Goal: Task Accomplishment & Management: Complete application form

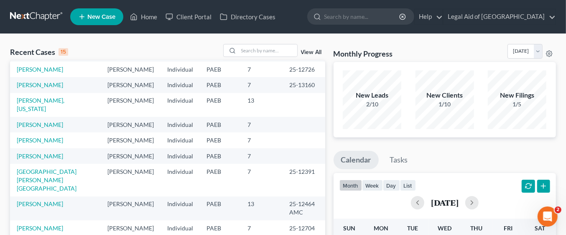
scroll to position [57, 0]
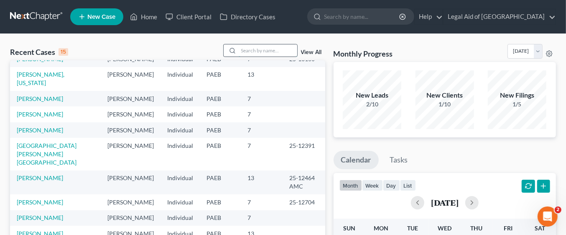
click at [265, 50] on input "search" at bounding box center [268, 50] width 59 height 12
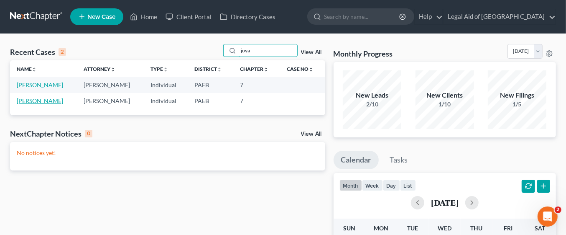
type input "joya"
click at [42, 99] on link "[PERSON_NAME]" at bounding box center [40, 100] width 46 height 7
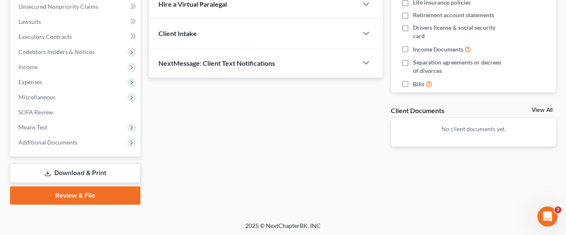
click at [103, 167] on link "Download & Print" at bounding box center [75, 173] width 131 height 20
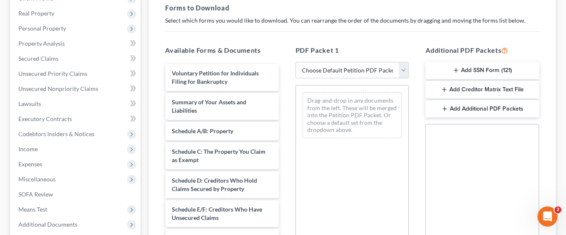
scroll to position [128, 0]
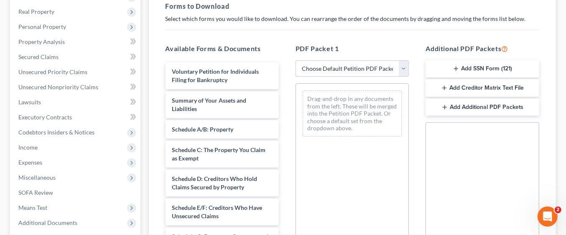
click at [404, 70] on select "Choose Default Petition PDF Packet Complete Bankruptcy Petition (all forms and …" at bounding box center [352, 68] width 113 height 17
select select "0"
click at [296, 60] on select "Choose Default Petition PDF Packet Complete Bankruptcy Petition (all forms and …" at bounding box center [352, 68] width 113 height 17
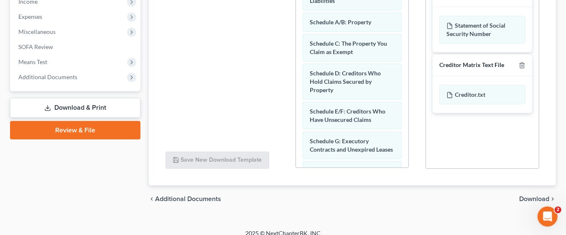
scroll to position [281, 0]
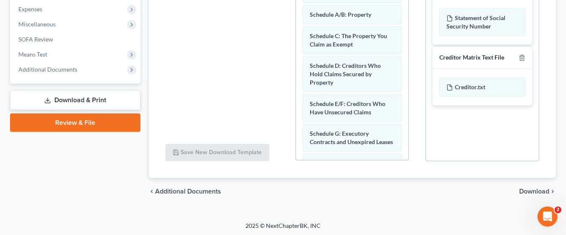
click at [537, 189] on span "Download" at bounding box center [535, 191] width 30 height 7
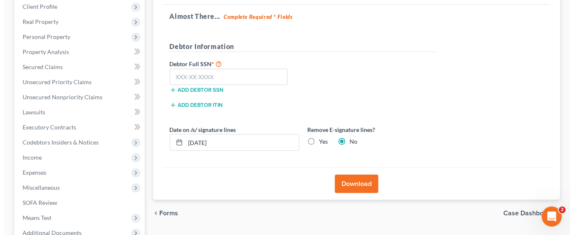
scroll to position [117, 0]
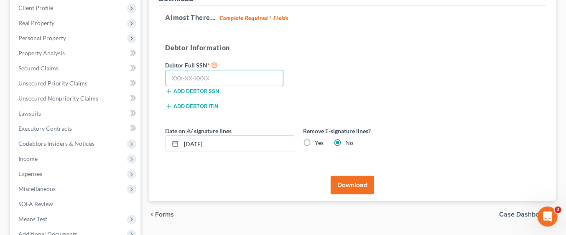
paste input "211-54-5378"
type input "211-54-5378"
click at [351, 182] on button "Download" at bounding box center [353, 185] width 44 height 18
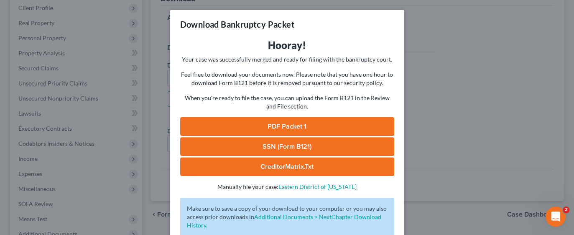
click at [327, 127] on link "PDF Packet 1" at bounding box center [287, 126] width 214 height 18
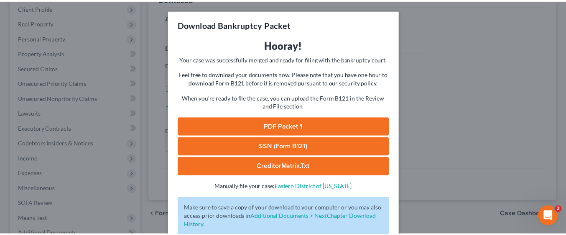
scroll to position [52, 0]
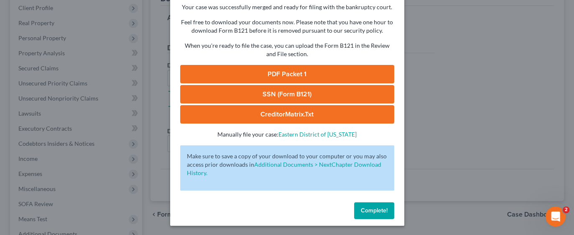
click at [376, 210] on span "Complete!" at bounding box center [374, 210] width 27 height 7
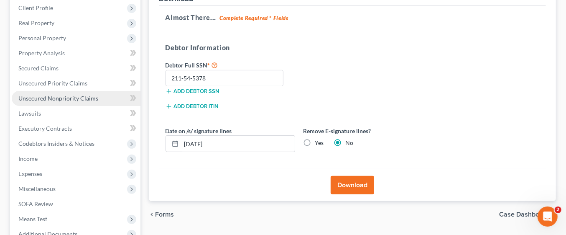
click at [67, 97] on span "Unsecured Nonpriority Claims" at bounding box center [58, 98] width 80 height 7
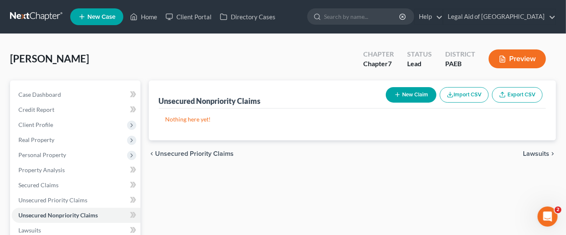
click at [416, 95] on button "New Claim" at bounding box center [411, 94] width 51 height 15
select select "0"
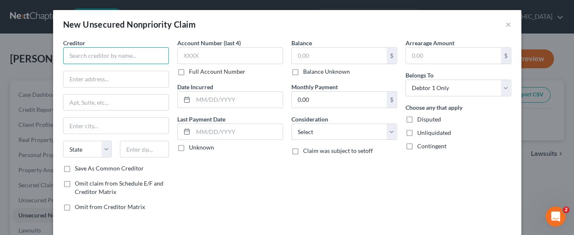
click at [129, 51] on input "text" at bounding box center [116, 55] width 106 height 17
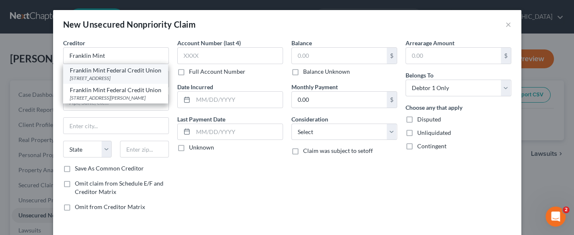
click at [133, 74] on div "Franklin Mint Federal Credit Union" at bounding box center [116, 70] width 92 height 8
type input "Franklin Mint Federal Credit Union"
type input "[STREET_ADDRESS]"
type input "[PERSON_NAME]"
select select "39"
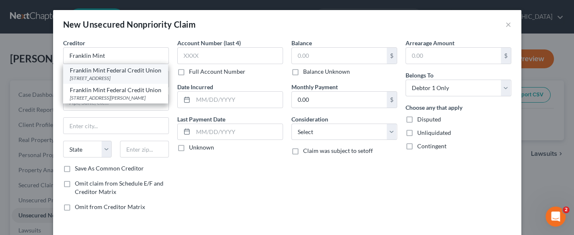
type input "19013"
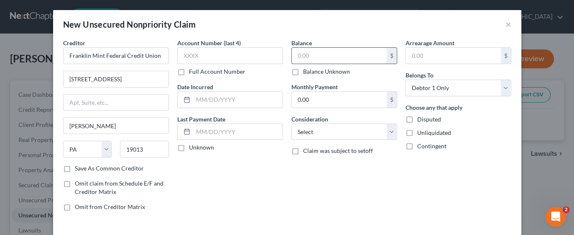
click at [342, 52] on input "text" at bounding box center [339, 56] width 95 height 16
click at [326, 54] on input "text" at bounding box center [339, 56] width 95 height 16
type input "3,400"
click at [388, 133] on select "Select Cable / Satellite Services Collection Agency Credit Card Debt Debt Couns…" at bounding box center [345, 131] width 106 height 17
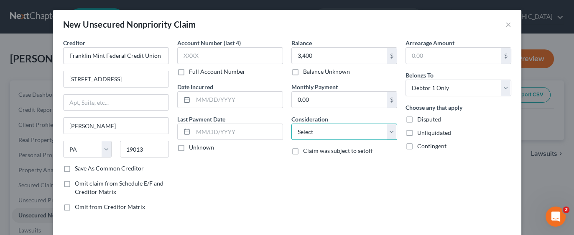
select select "10"
click at [292, 123] on select "Select Cable / Satellite Services Collection Agency Credit Card Debt Debt Couns…" at bounding box center [345, 131] width 106 height 17
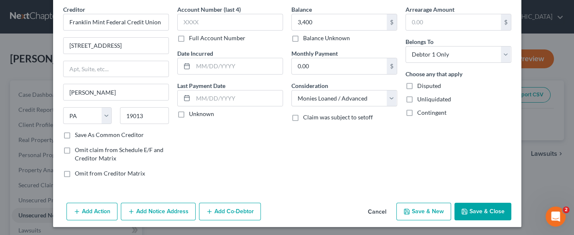
click at [426, 208] on button "Save & New" at bounding box center [424, 211] width 55 height 18
select select "0"
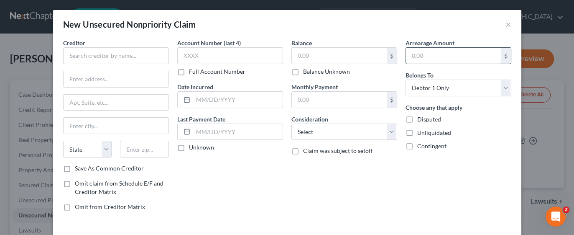
click at [489, 54] on input "text" at bounding box center [453, 56] width 95 height 16
click at [142, 54] on input "text" at bounding box center [116, 55] width 106 height 17
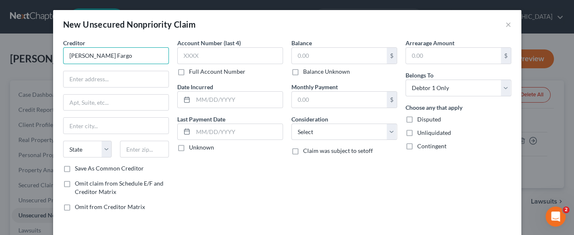
click at [133, 53] on input "[PERSON_NAME] Fargo" at bounding box center [116, 55] width 106 height 17
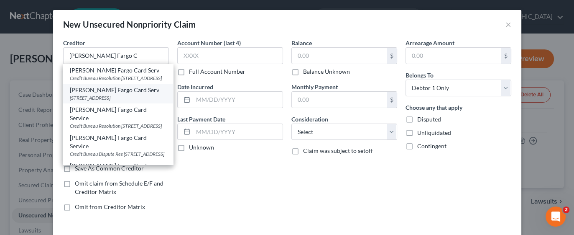
click at [135, 101] on div "[STREET_ADDRESS]" at bounding box center [118, 97] width 97 height 7
type input "[PERSON_NAME] Fargo Card Serv"
type input "PO Box 393"
type input "[GEOGRAPHIC_DATA]"
select select "24"
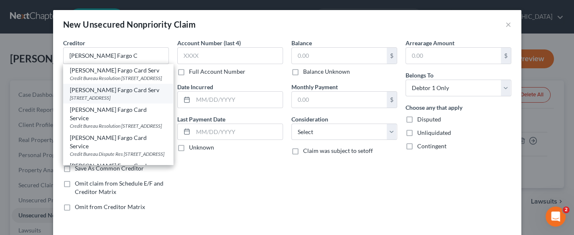
type input "55480"
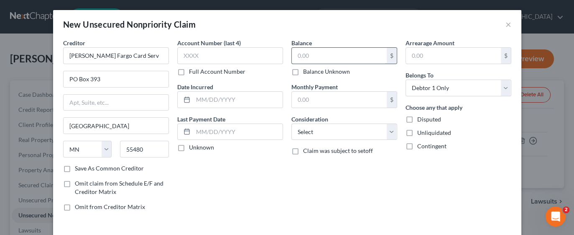
click at [338, 52] on input "text" at bounding box center [339, 56] width 95 height 16
type input "16,979.00"
click at [386, 132] on select "Select Cable / Satellite Services Collection Agency Credit Card Debt Debt Couns…" at bounding box center [345, 131] width 106 height 17
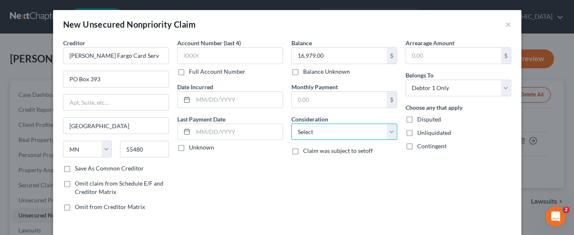
select select "2"
click at [292, 123] on select "Select Cable / Satellite Services Collection Agency Credit Card Debt Debt Couns…" at bounding box center [345, 131] width 106 height 17
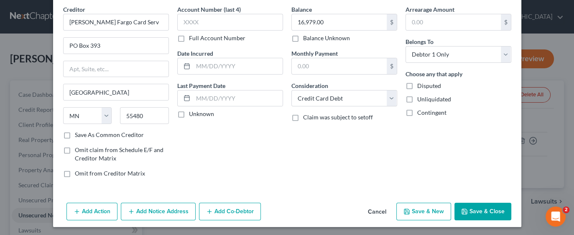
click at [417, 207] on button "Save & New" at bounding box center [424, 211] width 55 height 18
select select "0"
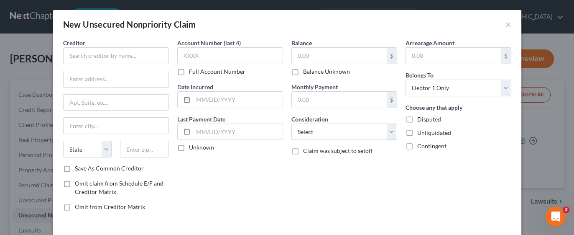
type input "0.00"
click at [534, 188] on div "New Unsecured Nonpriority Claim × Creditor * State [US_STATE] AK AR AZ [GEOGRAP…" at bounding box center [287, 117] width 574 height 235
click at [506, 24] on button "×" at bounding box center [509, 24] width 6 height 10
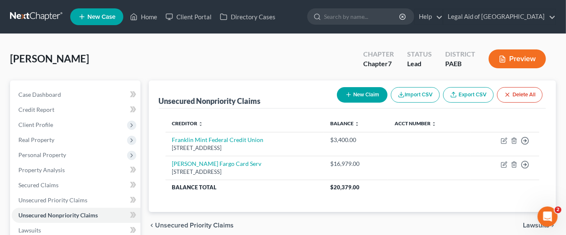
click at [303, 55] on div "[PERSON_NAME] Upgraded Chapter Chapter 7 Status Lead District PAEB Preview" at bounding box center [283, 62] width 546 height 36
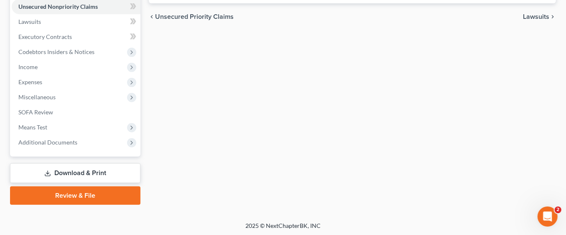
click at [97, 168] on link "Download & Print" at bounding box center [75, 173] width 131 height 20
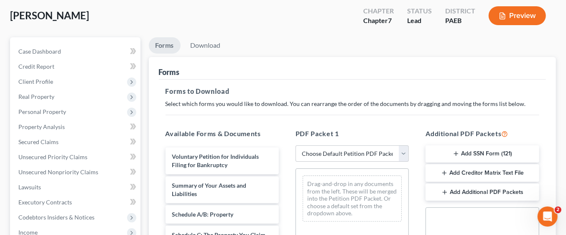
scroll to position [44, 0]
click at [401, 154] on select "Choose Default Petition PDF Packet Complete Bankruptcy Petition (all forms and …" at bounding box center [352, 152] width 113 height 17
select select "0"
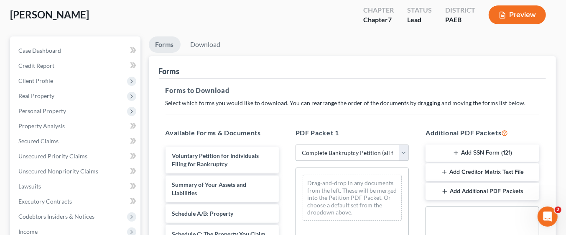
click at [296, 144] on select "Choose Default Petition PDF Packet Complete Bankruptcy Petition (all forms and …" at bounding box center [352, 152] width 113 height 17
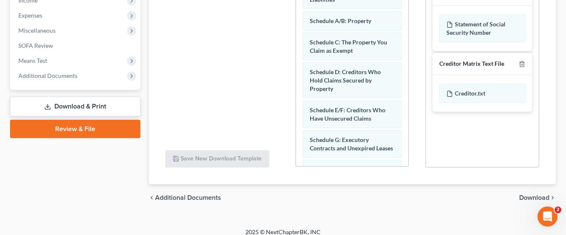
scroll to position [281, 0]
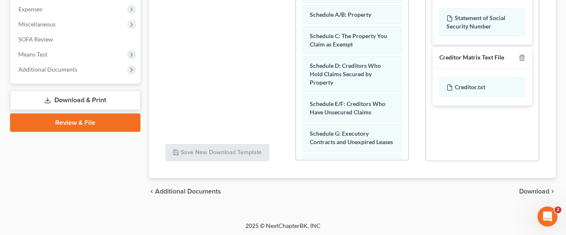
click at [541, 189] on span "Download" at bounding box center [535, 191] width 30 height 7
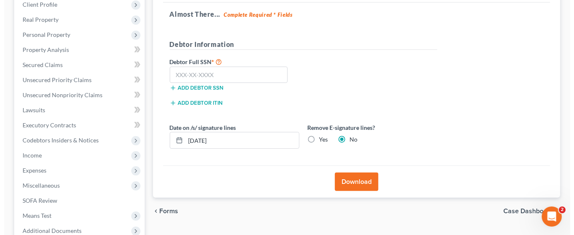
scroll to position [119, 0]
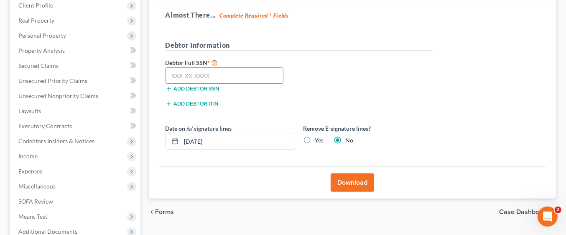
paste input "211-54-5378"
type input "211-54-5378"
click at [356, 179] on button "Download" at bounding box center [353, 182] width 44 height 18
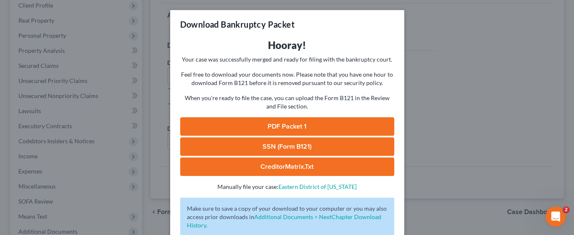
click at [307, 130] on link "PDF Packet 1" at bounding box center [287, 126] width 214 height 18
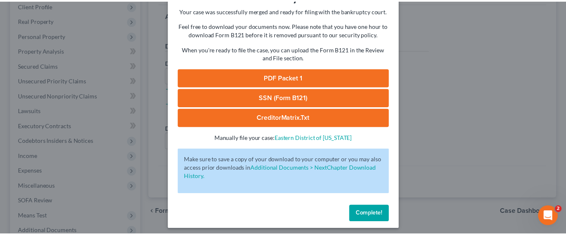
scroll to position [52, 0]
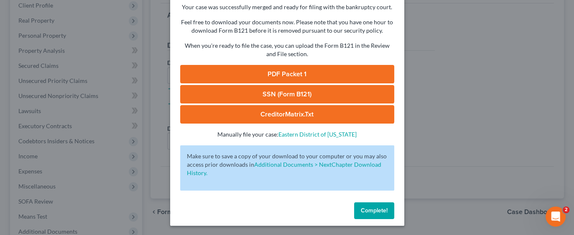
click at [373, 210] on span "Complete!" at bounding box center [374, 210] width 27 height 7
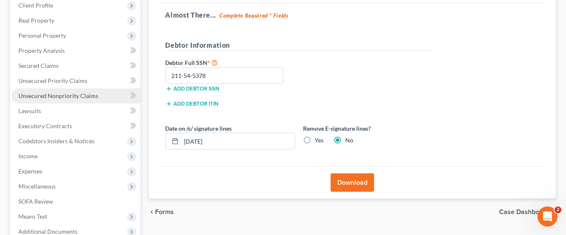
click at [84, 96] on span "Unsecured Nonpriority Claims" at bounding box center [58, 95] width 80 height 7
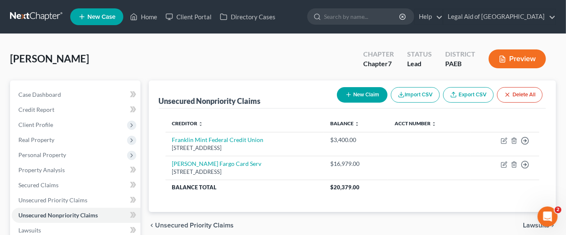
click at [375, 92] on button "New Claim" at bounding box center [362, 94] width 51 height 15
select select "0"
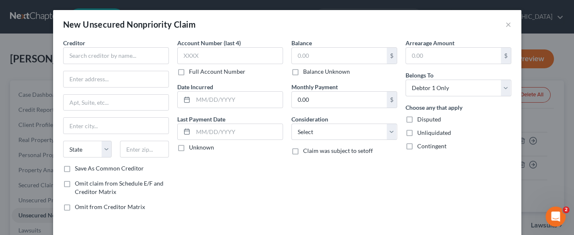
click at [237, 192] on div "Account Number (last 4) Full Account Number Date Incurred Last Payment Date Unk…" at bounding box center [230, 127] width 114 height 179
click at [506, 24] on button "×" at bounding box center [509, 24] width 6 height 10
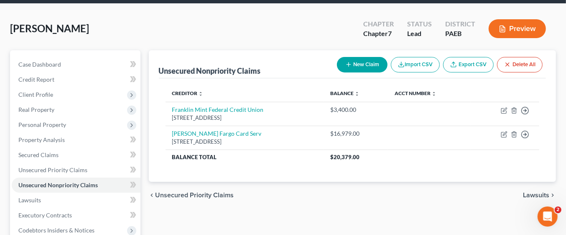
scroll to position [208, 0]
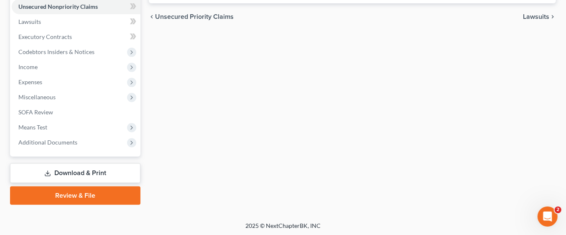
click at [89, 169] on link "Download & Print" at bounding box center [75, 173] width 131 height 20
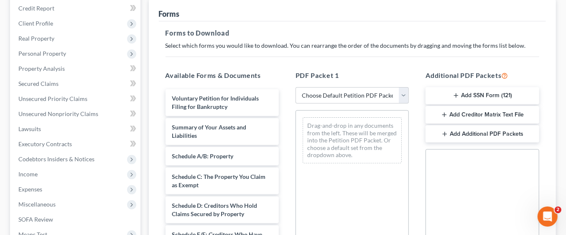
scroll to position [114, 0]
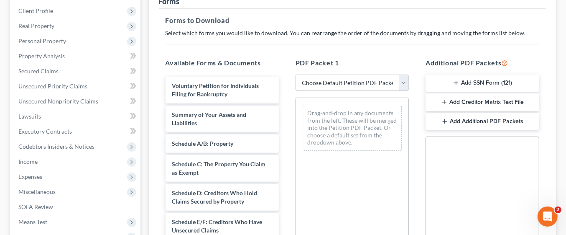
click at [408, 84] on select "Choose Default Petition PDF Packet Complete Bankruptcy Petition (all forms and …" at bounding box center [352, 82] width 113 height 17
select select "0"
click at [296, 74] on select "Choose Default Petition PDF Packet Complete Bankruptcy Petition (all forms and …" at bounding box center [352, 82] width 113 height 17
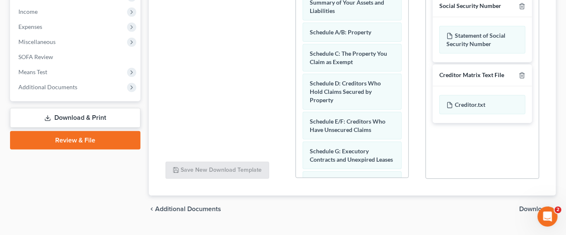
scroll to position [281, 0]
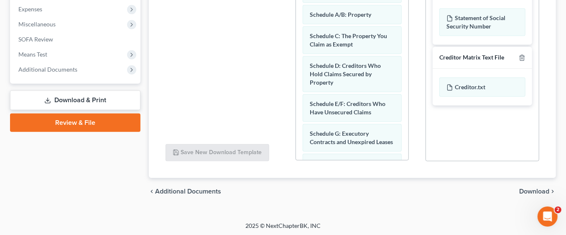
click at [536, 192] on span "Download" at bounding box center [535, 191] width 30 height 7
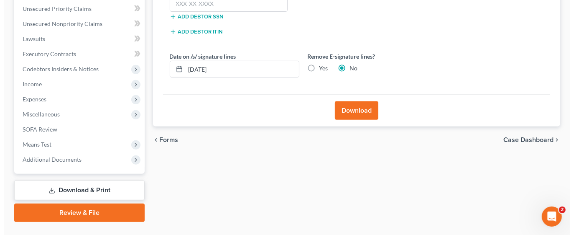
scroll to position [178, 0]
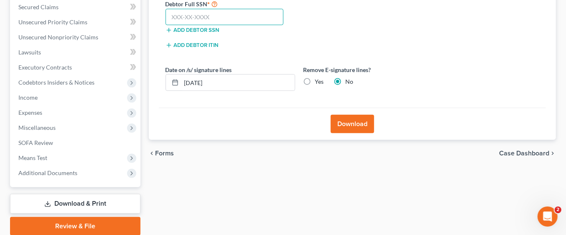
paste input "211-54-5378"
type input "211-54-5378"
click at [353, 119] on button "Download" at bounding box center [353, 124] width 44 height 18
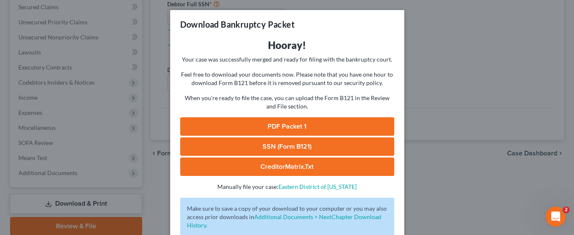
click at [310, 122] on link "PDF Packet 1" at bounding box center [287, 126] width 214 height 18
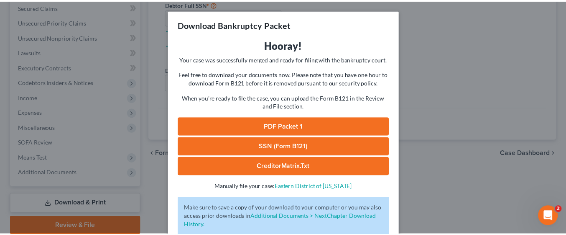
scroll to position [52, 0]
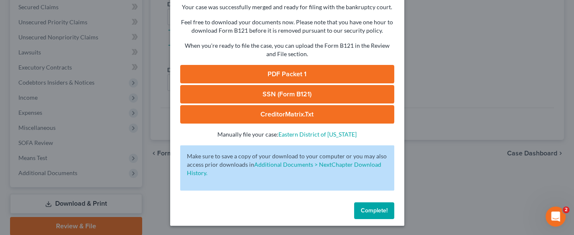
click at [373, 212] on span "Complete!" at bounding box center [374, 210] width 27 height 7
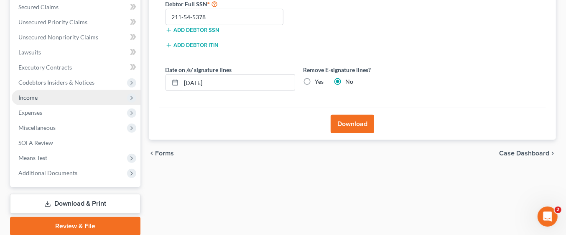
click at [46, 95] on span "Income" at bounding box center [76, 97] width 129 height 15
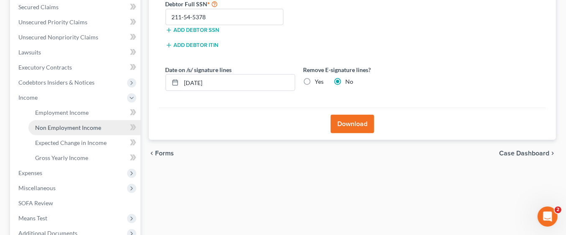
click at [96, 124] on span "Non Employment Income" at bounding box center [68, 127] width 66 height 7
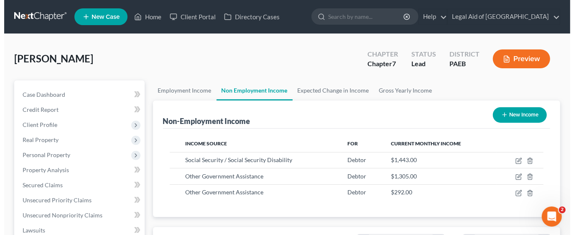
scroll to position [149, 228]
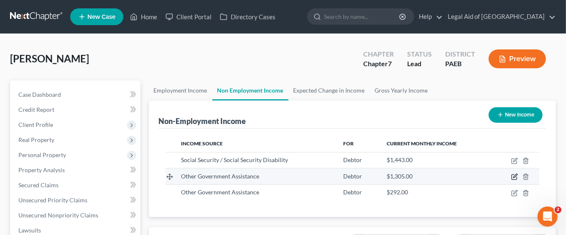
click at [515, 176] on icon "button" at bounding box center [515, 176] width 7 height 7
select select "5"
select select "0"
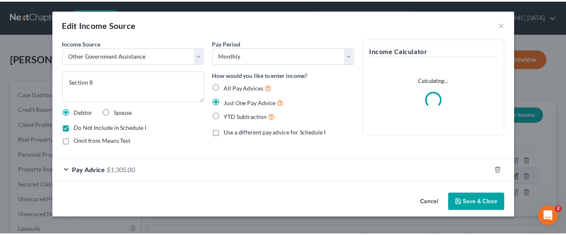
scroll to position [149, 231]
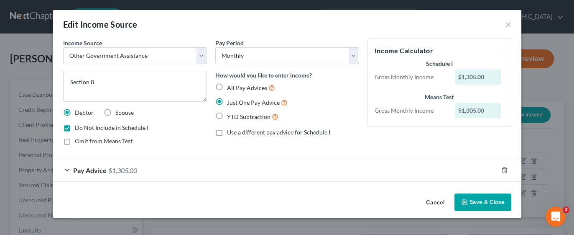
click at [473, 202] on button "Save & Close" at bounding box center [483, 202] width 57 height 18
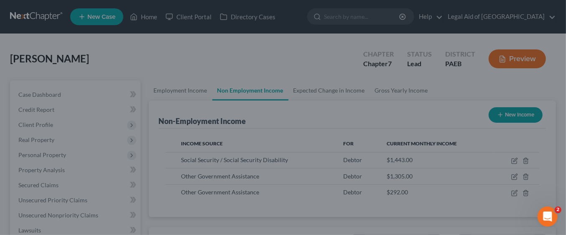
scroll to position [418171, 418093]
